Goal: Transaction & Acquisition: Book appointment/travel/reservation

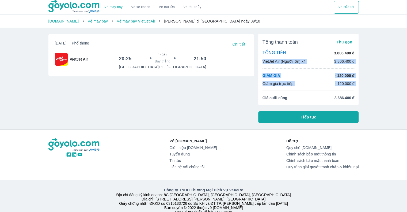
drag, startPoint x: 262, startPoint y: 95, endPoint x: 359, endPoint y: 50, distance: 106.4
click at [359, 50] on div "[DATE] | Phổ thông Chi tiết VietJet Air 20:25 1h25p Bay thẳng 21:50 [GEOGRAPHIC…" at bounding box center [203, 76] width 319 height 93
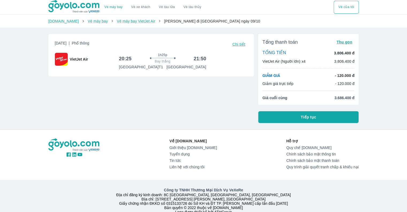
click at [347, 96] on span "3.686.400 đ" at bounding box center [344, 97] width 20 height 5
click at [346, 96] on span "3.686.400 đ" at bounding box center [344, 97] width 20 height 5
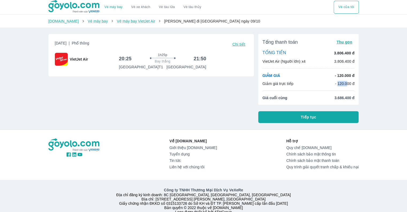
drag, startPoint x: 338, startPoint y: 84, endPoint x: 349, endPoint y: 84, distance: 11.0
click at [349, 84] on p "- 120.000 đ" at bounding box center [345, 83] width 20 height 5
click at [352, 84] on p "- 120.000 đ" at bounding box center [345, 83] width 20 height 5
drag, startPoint x: 336, startPoint y: 75, endPoint x: 356, endPoint y: 82, distance: 20.8
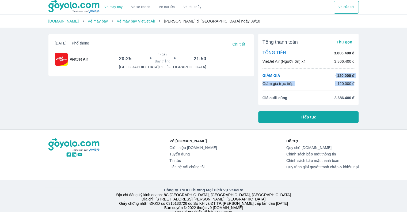
click at [356, 82] on div "Tổng thanh toán Thu gọn TỔNG TIỀN 3.806.400 đ VietJet Air (Người lớn) x4 3.806.…" at bounding box center [308, 69] width 101 height 71
click at [314, 78] on div "GIẢM GIÁ - 120.000 đ Giảm giá trực tiếp - 120.000 đ" at bounding box center [308, 79] width 92 height 13
click at [310, 118] on span "Tiếp tục" at bounding box center [309, 116] width 16 height 5
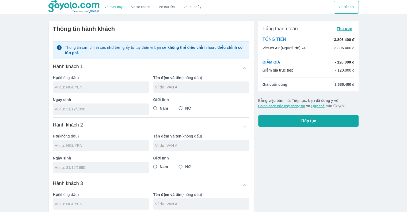
click at [67, 82] on div at bounding box center [101, 86] width 96 height 11
click at [191, 84] on input "text" at bounding box center [202, 86] width 94 height 5
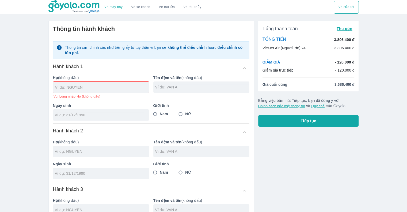
click at [191, 85] on input "text" at bounding box center [202, 86] width 94 height 5
click at [192, 90] on div at bounding box center [202, 87] width 96 height 11
click at [89, 112] on input "tel" at bounding box center [99, 114] width 89 height 5
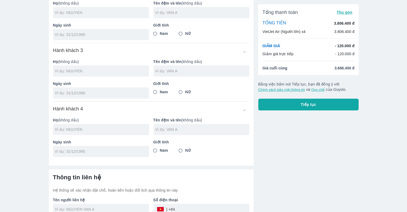
scroll to position [167, 0]
